Goal: Task Accomplishment & Management: Use online tool/utility

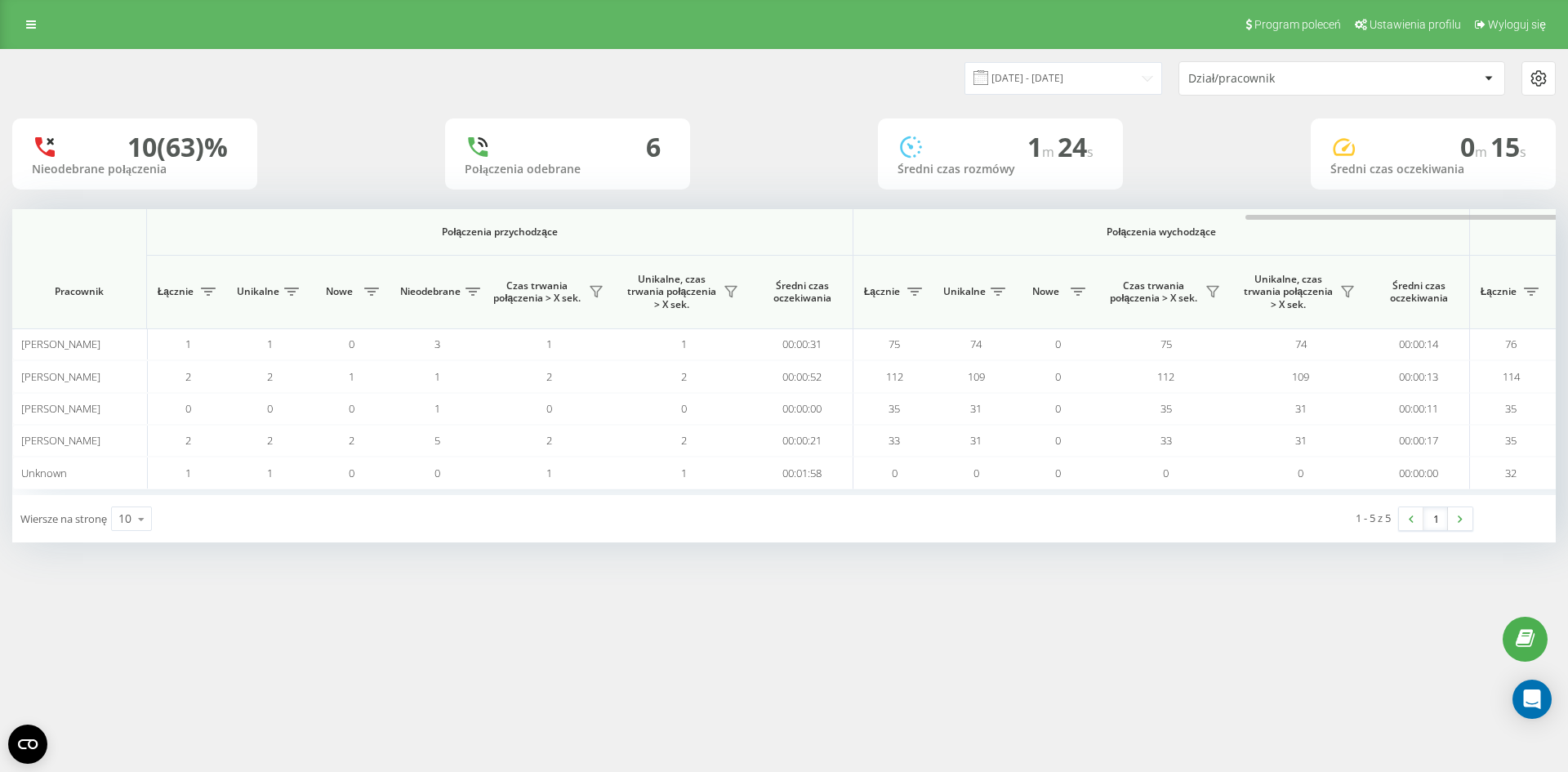
scroll to position [0, 735]
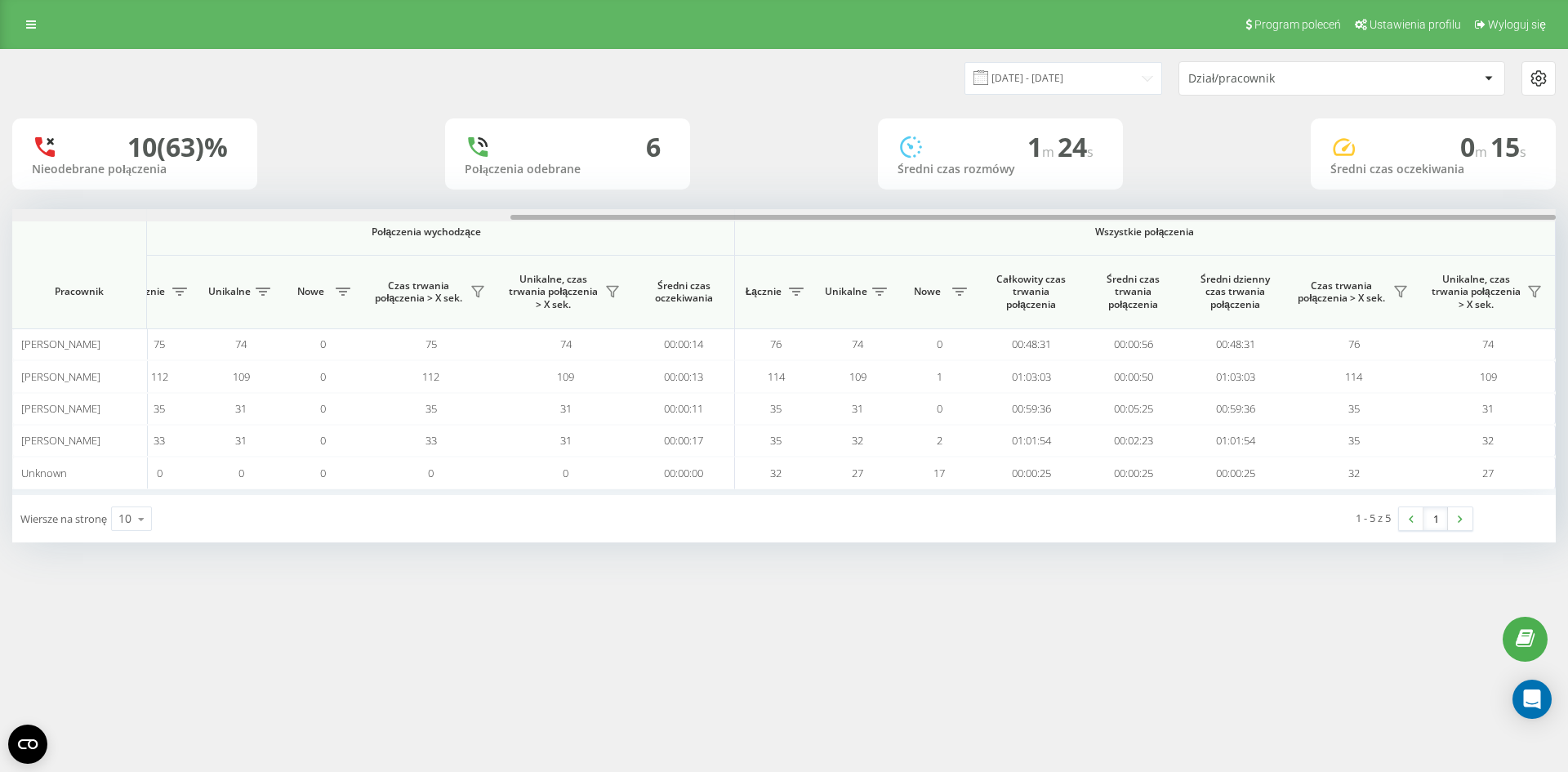
drag, startPoint x: 735, startPoint y: 209, endPoint x: 839, endPoint y: 213, distance: 104.1
click at [856, 213] on div at bounding box center [783, 215] width 1543 height 12
click at [758, 173] on div "10 (63)% Nieodebrane połączenia 6 Połączenia odebrane 1 m 24 s Średni czas rozm…" at bounding box center [783, 154] width 1543 height 71
click at [1141, 73] on input "13.08.2025 - 13.08.2025" at bounding box center [1062, 78] width 197 height 32
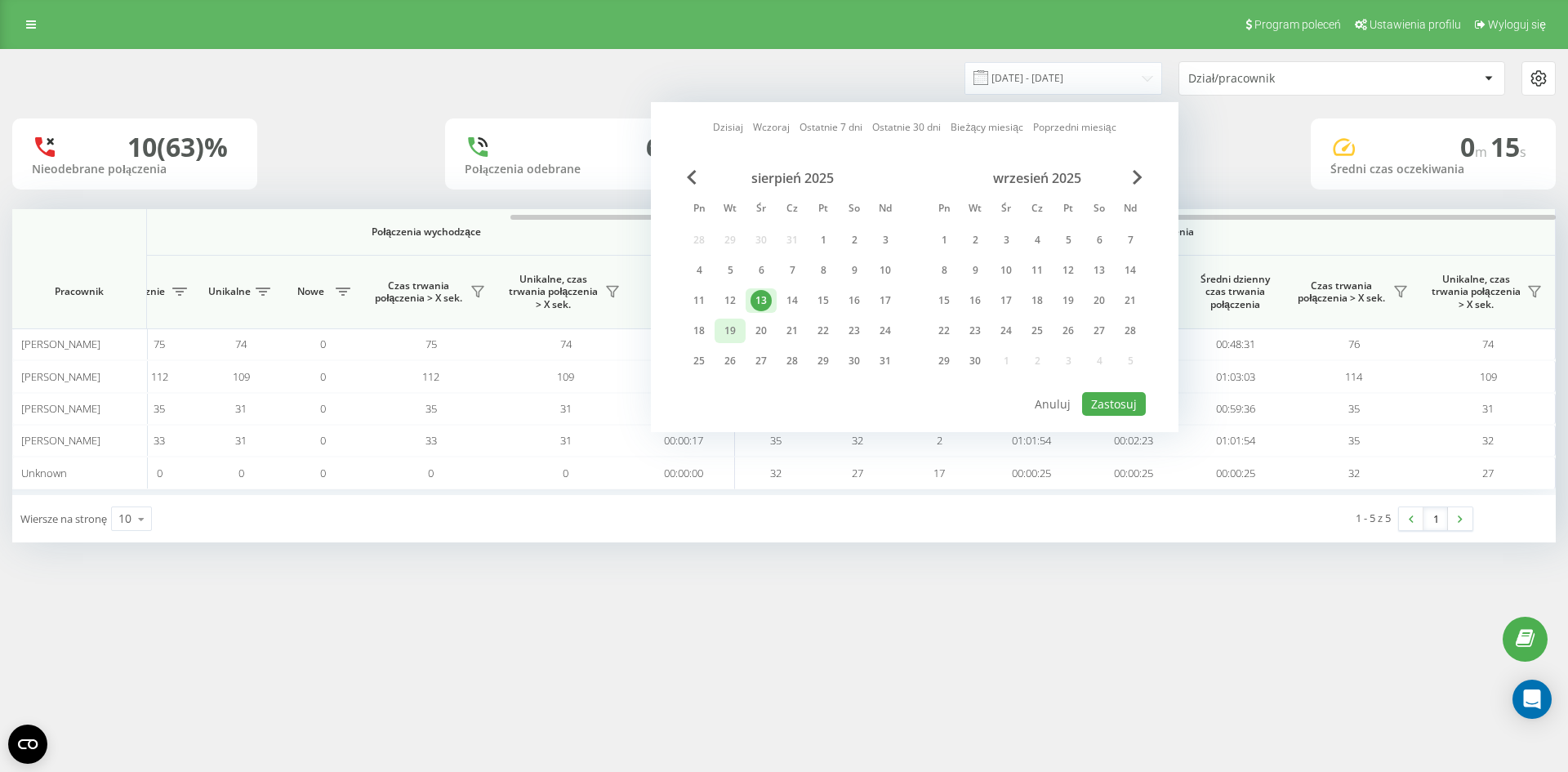
click at [728, 326] on div "19" at bounding box center [730, 330] width 21 height 21
click at [1075, 396] on button "Anuluj" at bounding box center [1052, 404] width 54 height 24
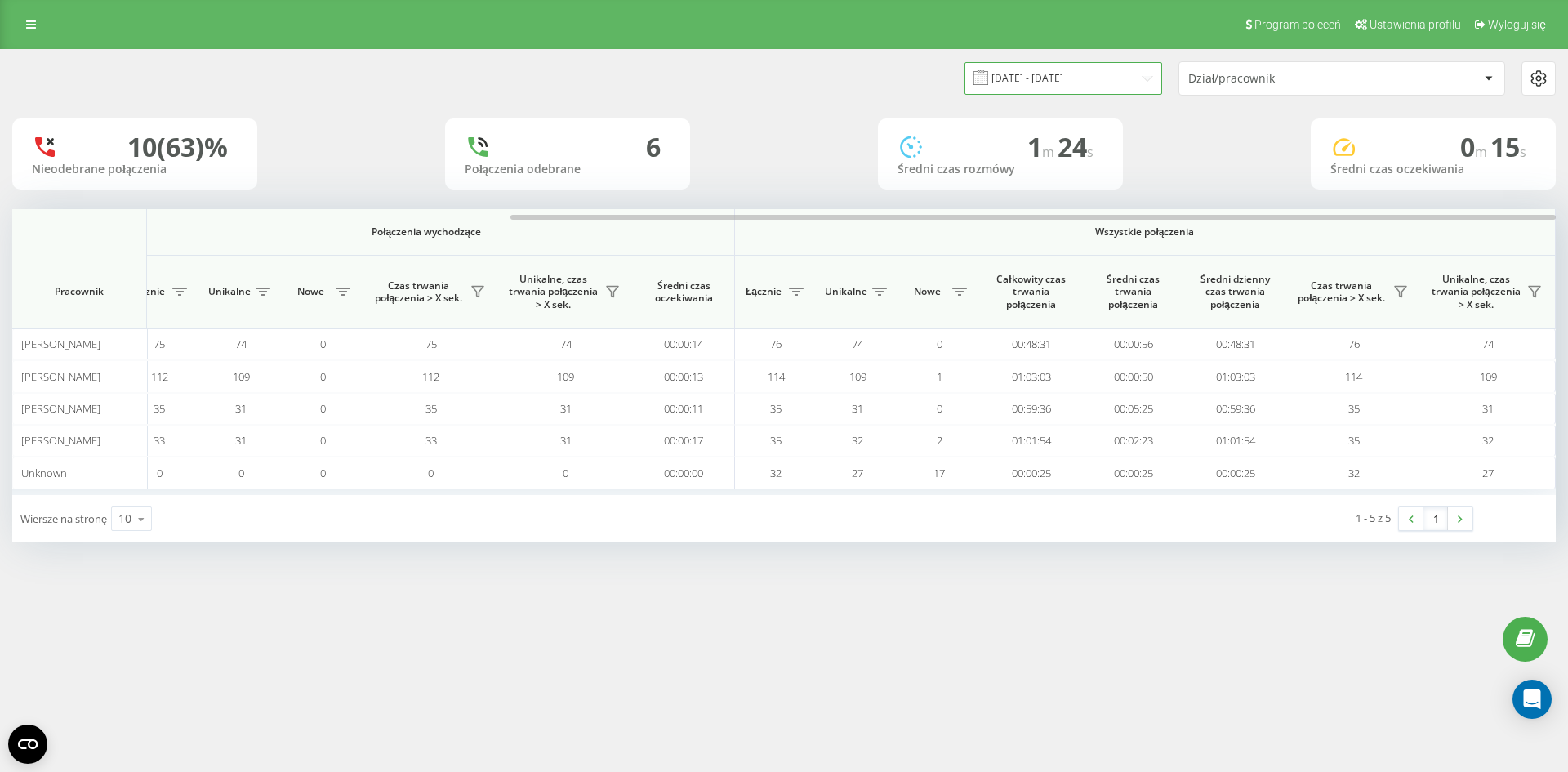
click at [1083, 70] on input "13.08.2025 - 13.08.2025" at bounding box center [1062, 78] width 197 height 32
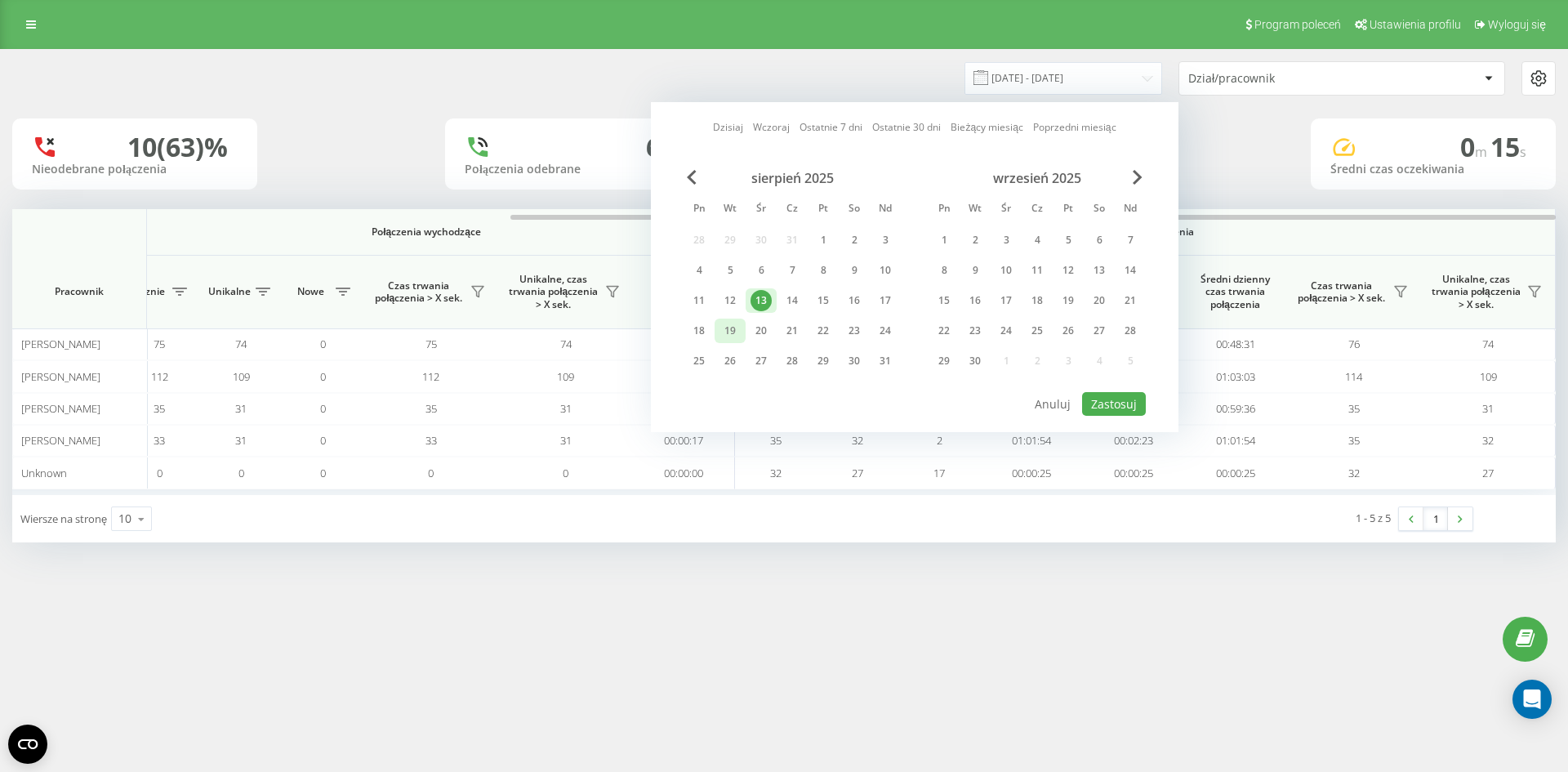
click at [727, 325] on div "19" at bounding box center [730, 330] width 21 height 21
click at [1124, 402] on button "Zastosuj" at bounding box center [1114, 404] width 64 height 24
type input "[DATE] - [DATE]"
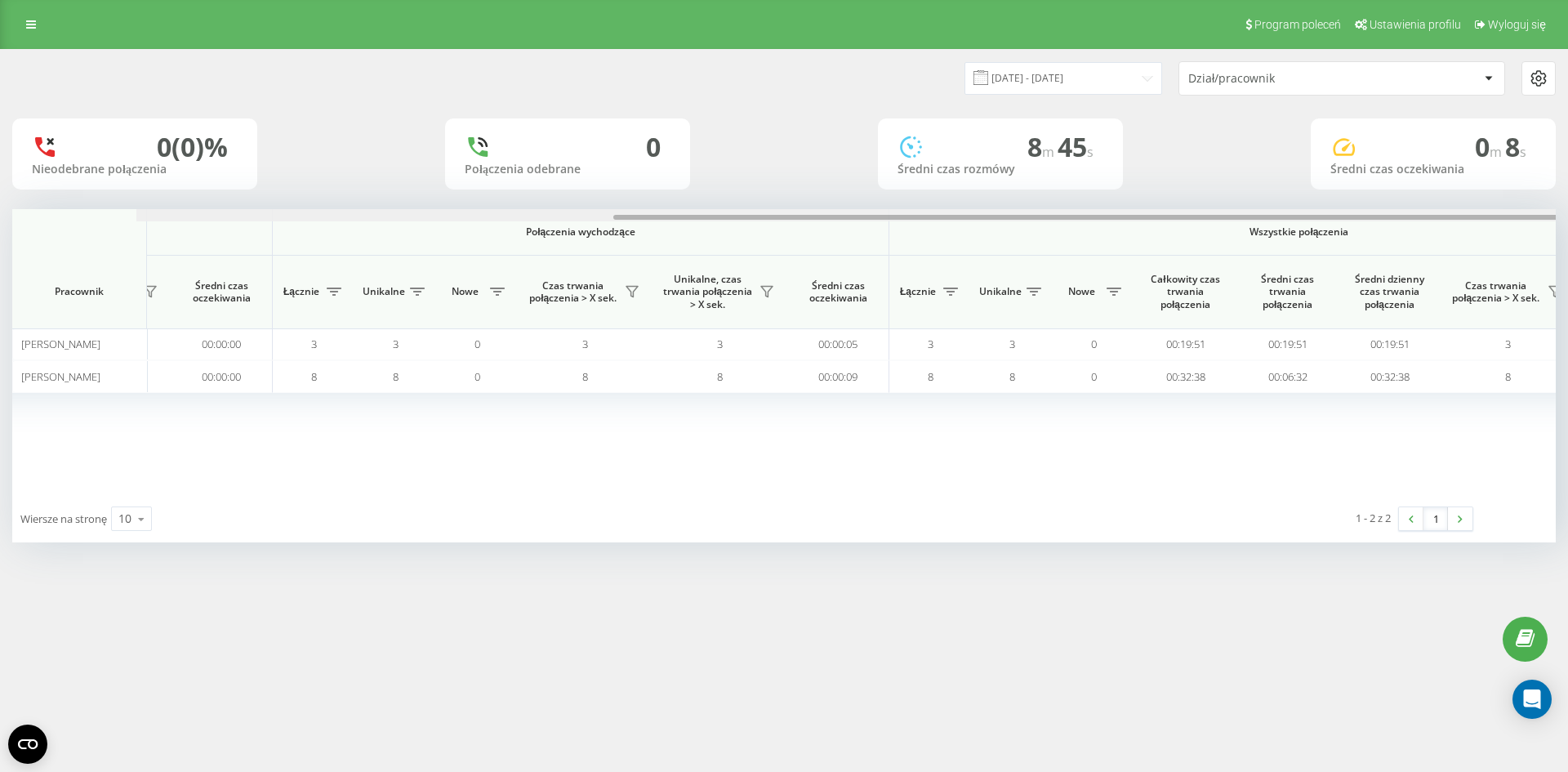
scroll to position [0, 735]
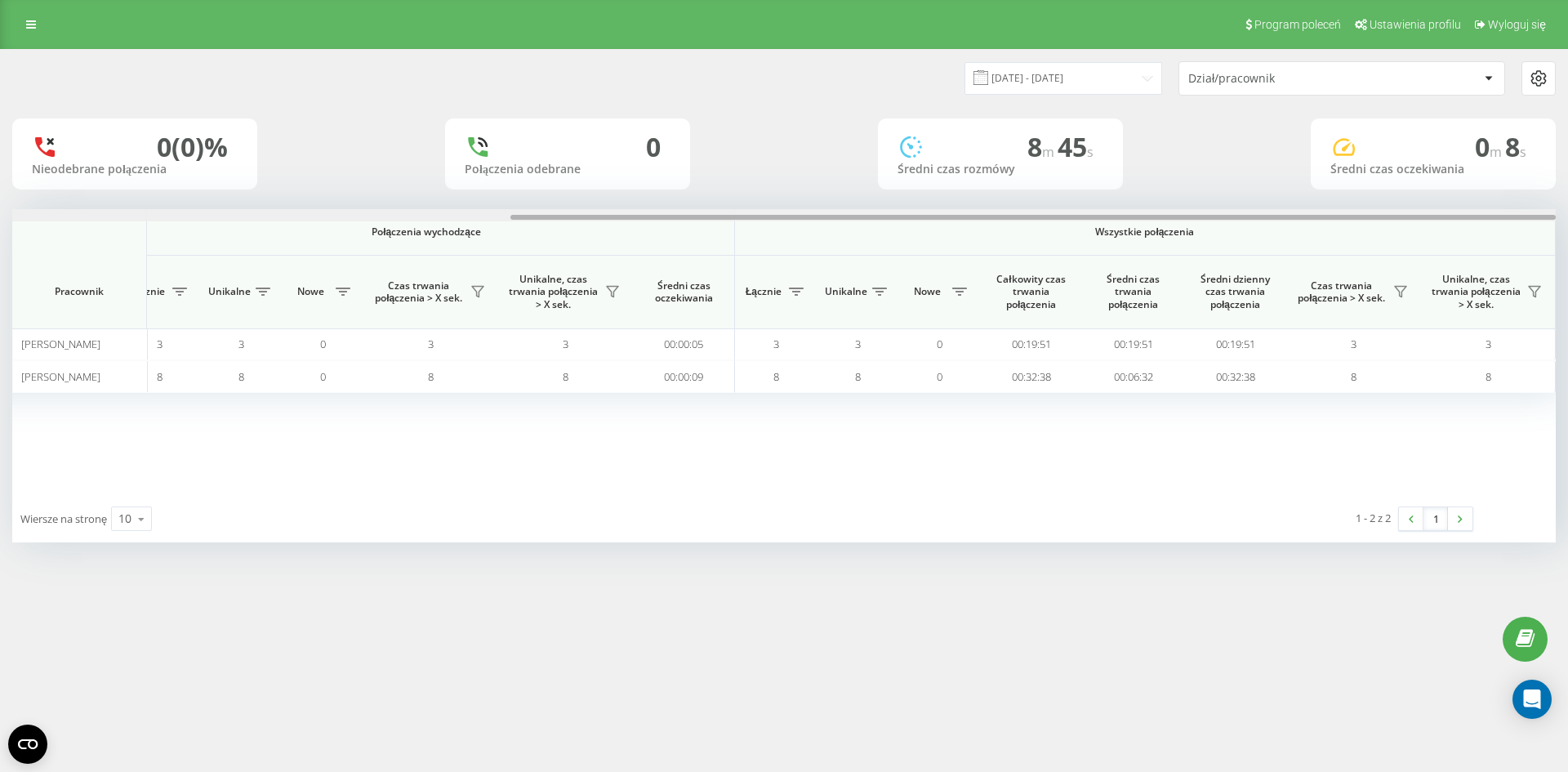
drag, startPoint x: 870, startPoint y: 209, endPoint x: 1567, endPoint y: 177, distance: 697.7
click at [1567, 177] on div "19.08.2025 - 19.08.2025 Dział/pracownik 0 (0)% Nieodebrane połączenia 0 Połącze…" at bounding box center [784, 312] width 1568 height 526
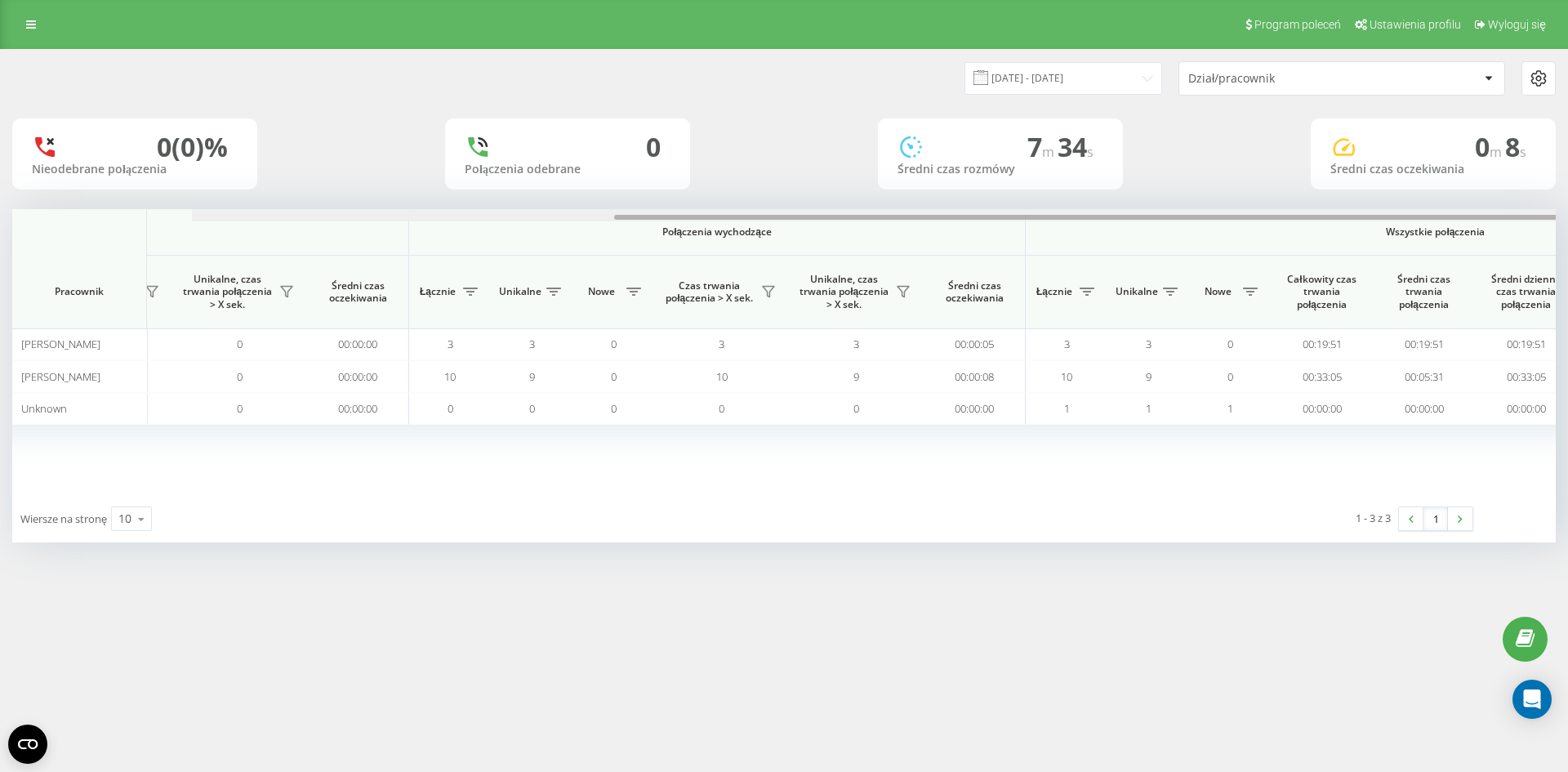
scroll to position [0, 735]
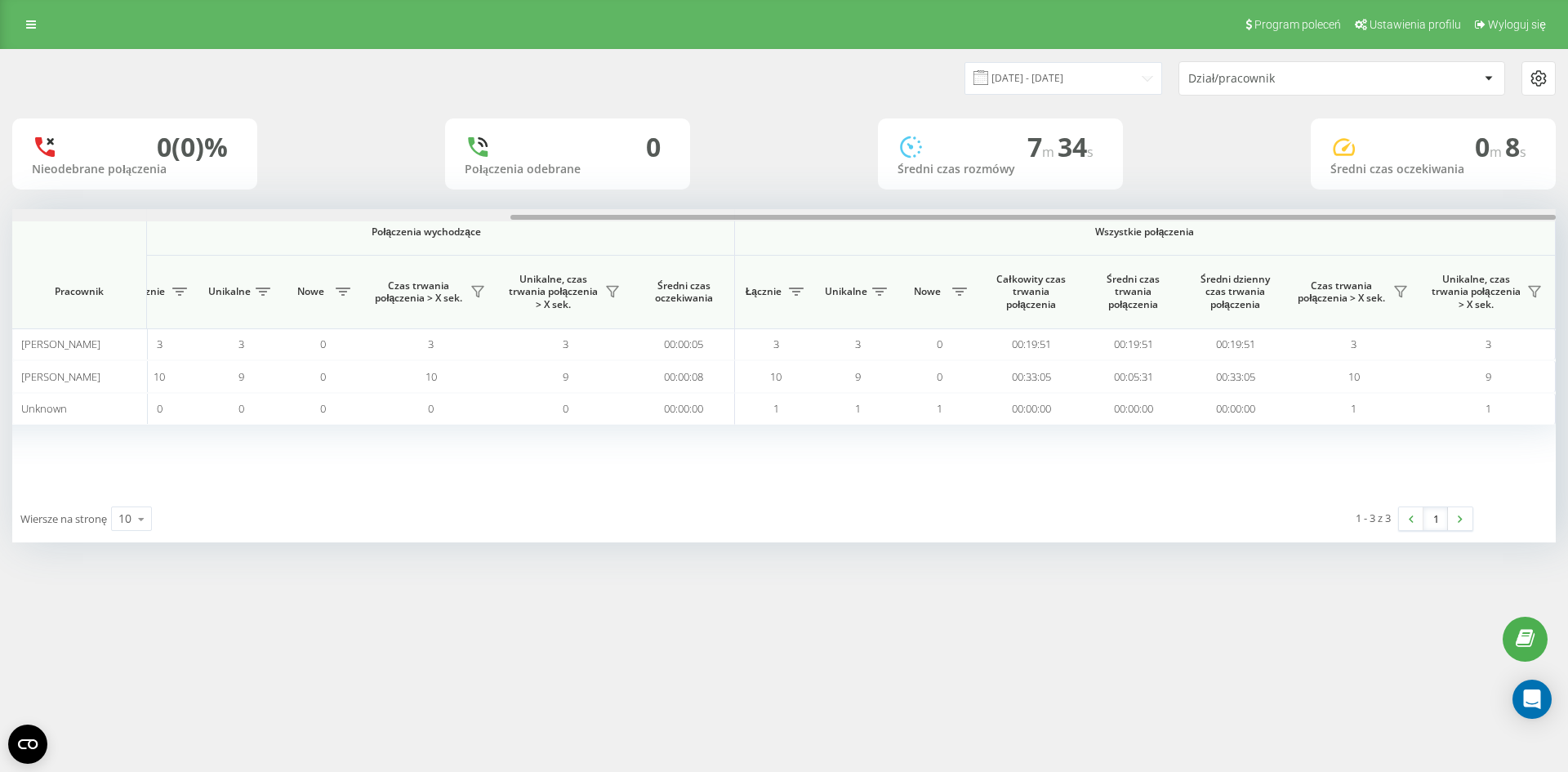
drag, startPoint x: 0, startPoint y: 0, endPoint x: 1557, endPoint y: 161, distance: 1565.3
click at [1557, 161] on div "19.08.2025 - 19.08.2025 Dział/pracownik 0 (0)% Nieodebrane połączenia 0 Połącze…" at bounding box center [784, 312] width 1568 height 526
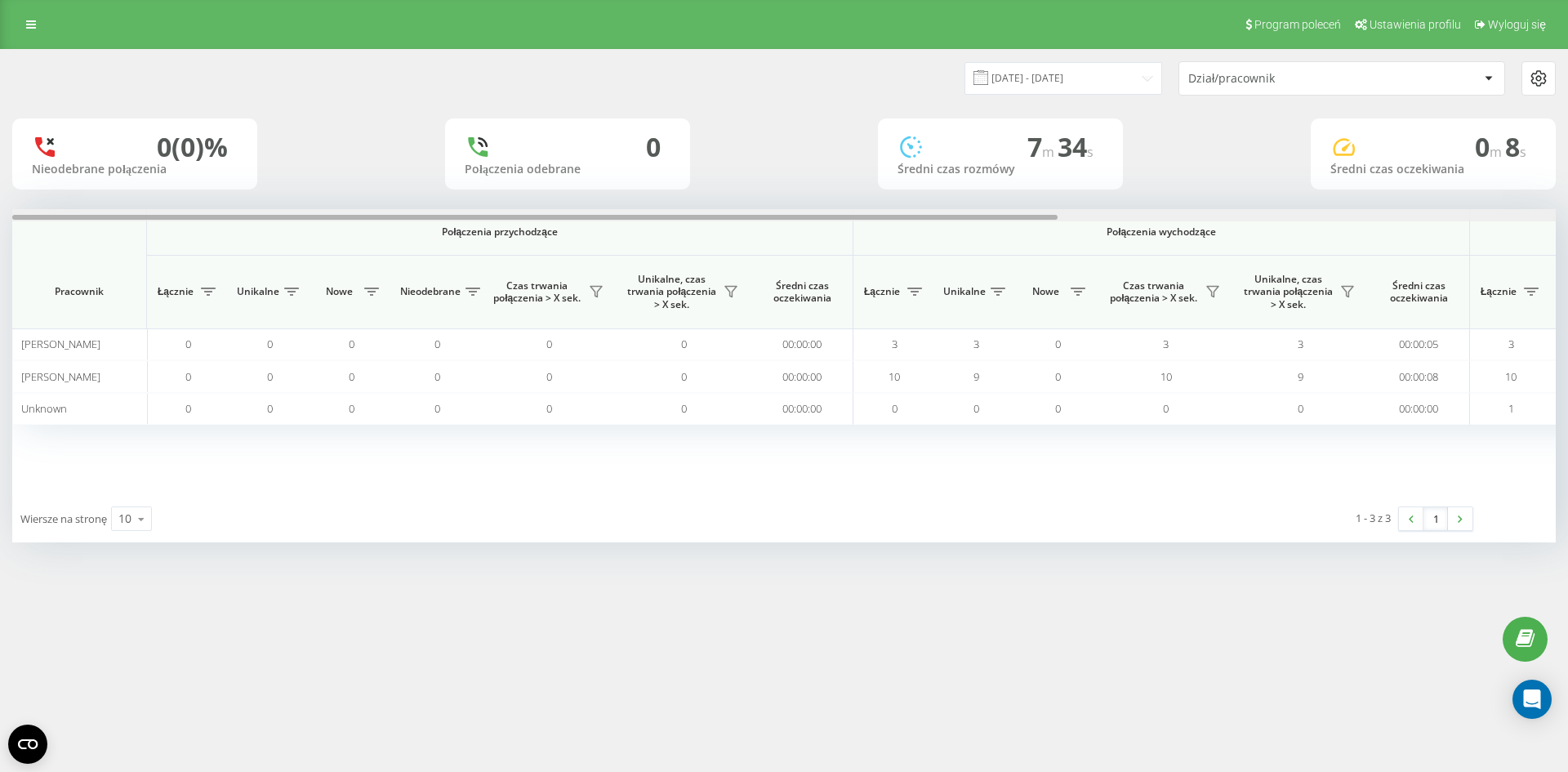
scroll to position [0, 735]
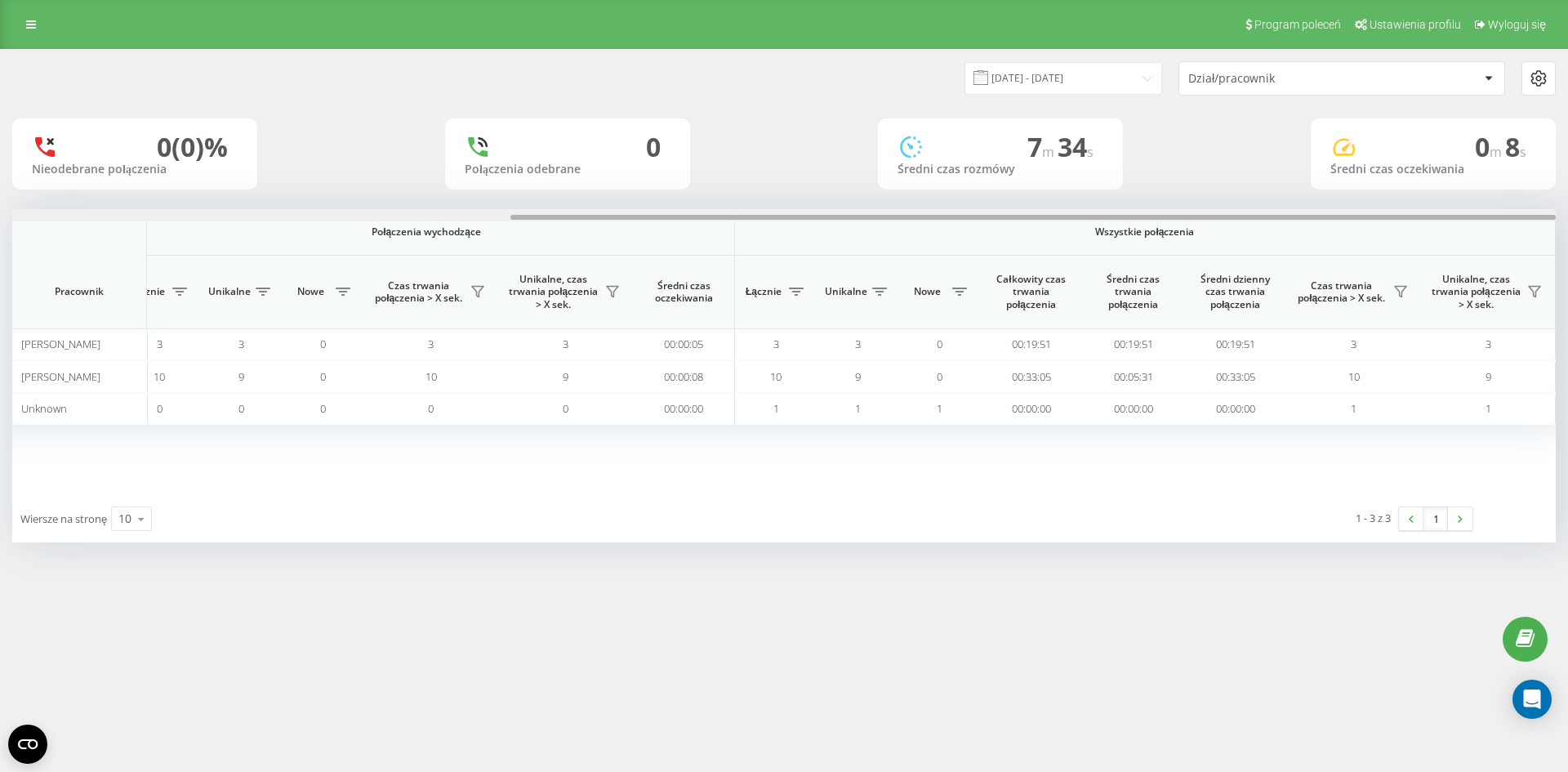
drag, startPoint x: 1018, startPoint y: 213, endPoint x: 1269, endPoint y: 211, distance: 251.0
click at [1269, 211] on div at bounding box center [783, 215] width 1543 height 12
